Goal: Transaction & Acquisition: Purchase product/service

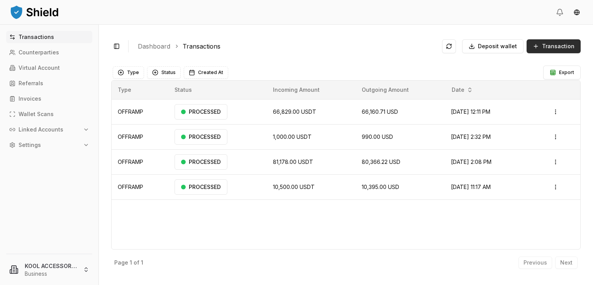
click at [545, 48] on span "Transaction" at bounding box center [558, 46] width 32 height 8
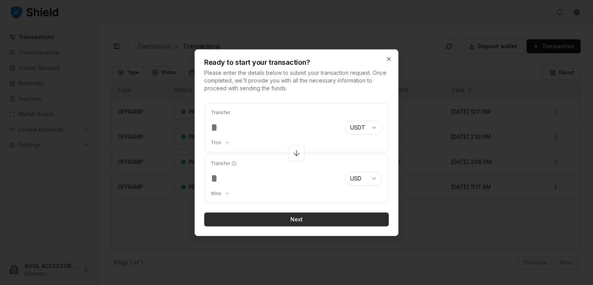
type input "****"
click at [299, 218] on button "Next" at bounding box center [296, 220] width 185 height 14
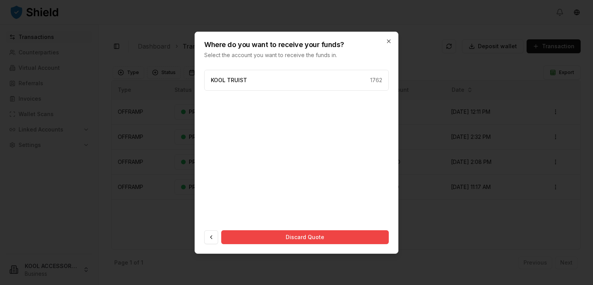
click at [253, 91] on div "KOOL TRUIST 1762" at bounding box center [296, 144] width 185 height 148
click at [253, 83] on div "KOOL TRUIST 1762" at bounding box center [296, 80] width 185 height 21
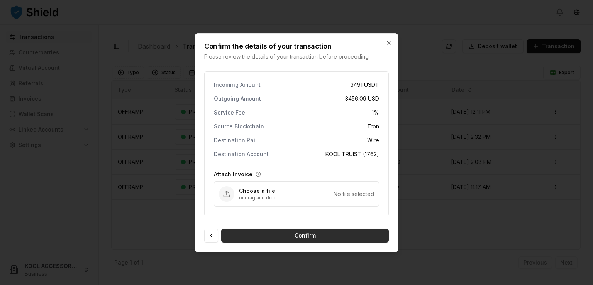
click at [309, 236] on button "Confirm" at bounding box center [305, 236] width 168 height 14
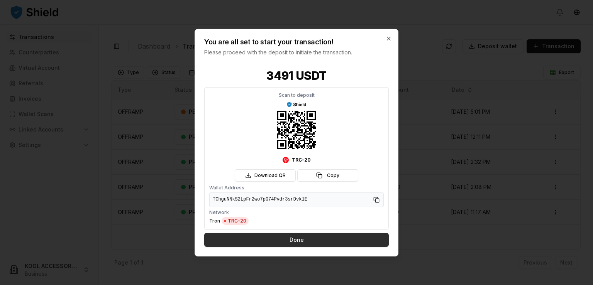
click at [297, 239] on button "Done" at bounding box center [296, 240] width 185 height 14
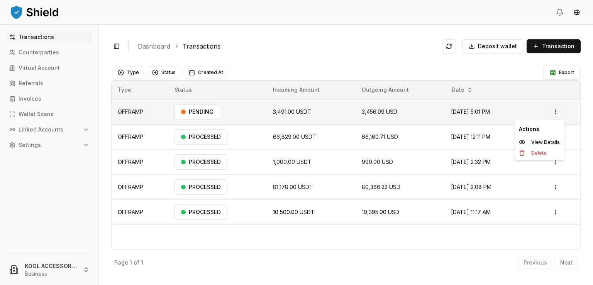
click at [559, 112] on html "Transactions Counterparties Virtual Account Referrals Invoices Wallet Scans Lin…" at bounding box center [296, 142] width 593 height 285
click at [539, 140] on p "View Details" at bounding box center [545, 142] width 29 height 5
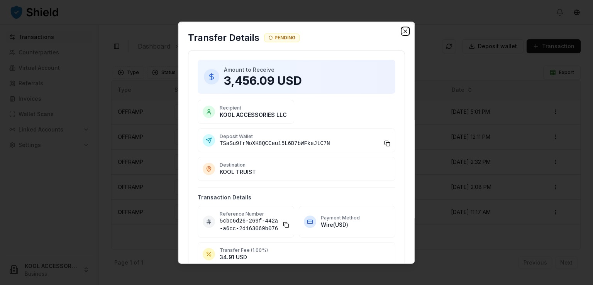
click at [402, 29] on icon "button" at bounding box center [405, 31] width 6 height 6
